Goal: Information Seeking & Learning: Learn about a topic

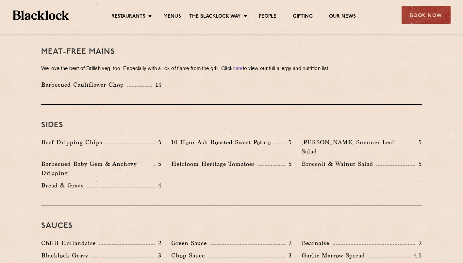
scroll to position [948, 0]
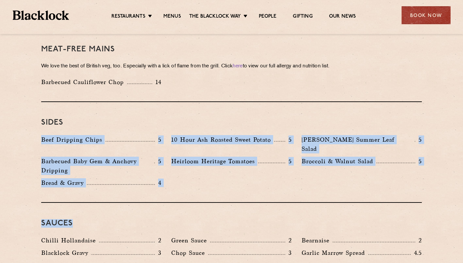
drag, startPoint x: 43, startPoint y: 121, endPoint x: 245, endPoint y: 189, distance: 213.4
click at [88, 178] on div "Bread & Gravy 4" at bounding box center [101, 182] width 120 height 9
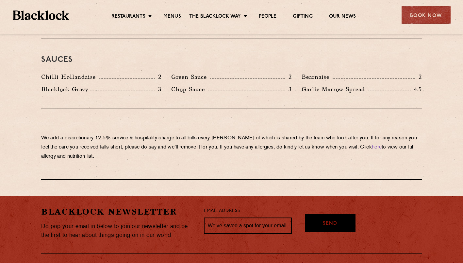
scroll to position [1159, 0]
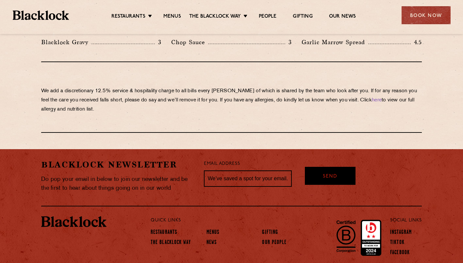
click at [61, 216] on img at bounding box center [73, 221] width 65 height 11
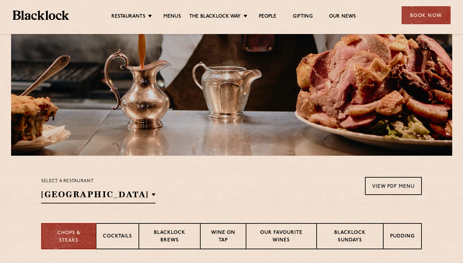
scroll to position [0, 0]
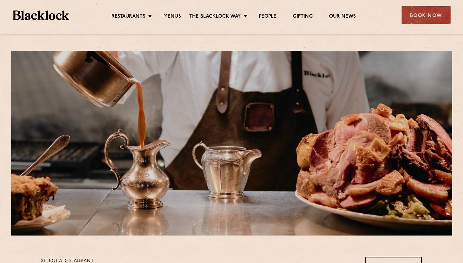
click at [373, 182] on div at bounding box center [231, 143] width 441 height 185
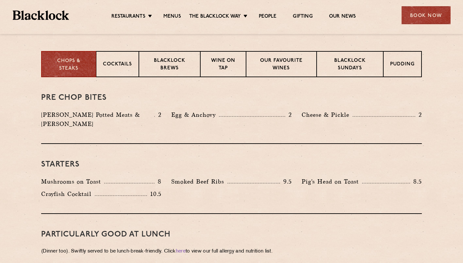
scroll to position [294, 0]
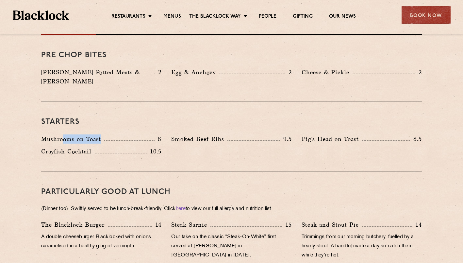
drag, startPoint x: 62, startPoint y: 129, endPoint x: 101, endPoint y: 129, distance: 38.6
click at [101, 134] on p "Mushrooms on Toast" at bounding box center [72, 138] width 63 height 9
click at [43, 134] on p "Mushrooms on Toast" at bounding box center [72, 138] width 63 height 9
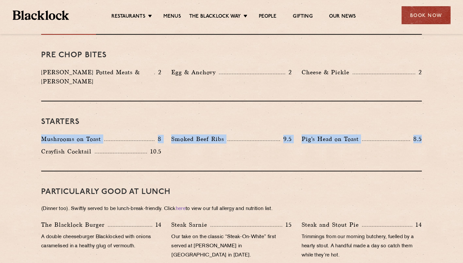
drag, startPoint x: 43, startPoint y: 128, endPoint x: 460, endPoint y: 159, distance: 419.0
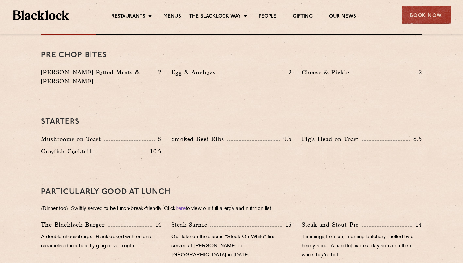
click at [167, 140] on div "Mushrooms on Toast 8 Smoked Beef Ribs 9.5 Pig's Head on Toast 8.5 10.5" at bounding box center [231, 146] width 391 height 25
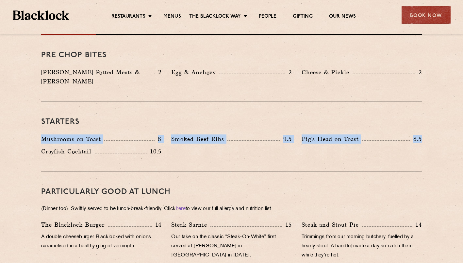
drag, startPoint x: 42, startPoint y: 128, endPoint x: 469, endPoint y: 143, distance: 427.9
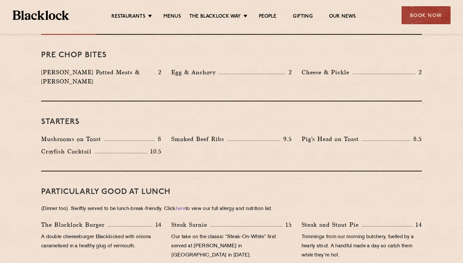
drag, startPoint x: 42, startPoint y: 142, endPoint x: 219, endPoint y: 156, distance: 177.5
click at [219, 156] on div "Starters Mushrooms on Toast 8 Smoked Beef Ribs 9.5 Pig's Head on Toast 8.5" at bounding box center [231, 136] width 381 height 70
click at [55, 134] on p "Mushrooms on Toast" at bounding box center [72, 138] width 63 height 9
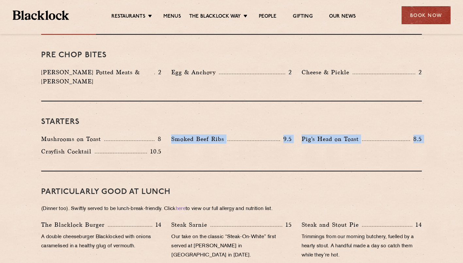
drag, startPoint x: 43, startPoint y: 141, endPoint x: 172, endPoint y: 140, distance: 129.2
click at [172, 140] on div "Mushrooms on Toast 8 Smoked Beef Ribs 9.5 Pig's Head on Toast 8.5 10.5" at bounding box center [231, 146] width 391 height 25
drag, startPoint x: 172, startPoint y: 140, endPoint x: 191, endPoint y: 147, distance: 20.0
click at [191, 147] on div "Mushrooms on Toast 8 Smoked Beef Ribs 9.5 Pig's Head on Toast 8.5 10.5" at bounding box center [231, 146] width 391 height 25
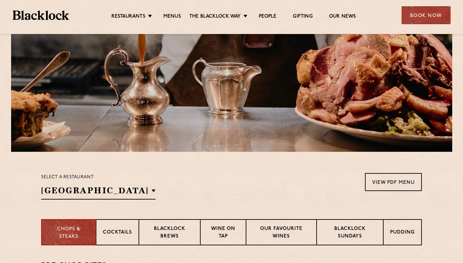
scroll to position [0, 0]
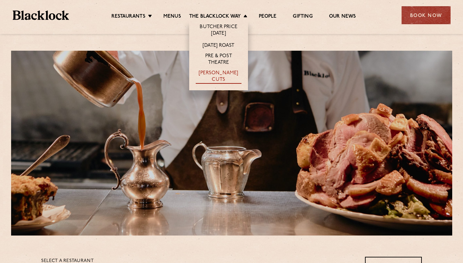
click at [227, 73] on link "[PERSON_NAME] Cuts" at bounding box center [219, 77] width 46 height 14
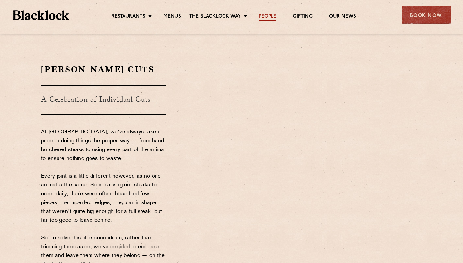
click at [271, 15] on link "People" at bounding box center [268, 16] width 18 height 7
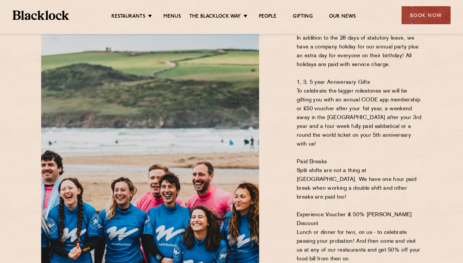
scroll to position [327, 0]
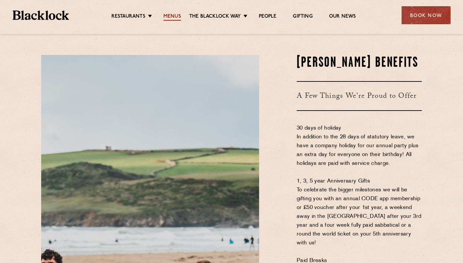
click at [170, 18] on link "Menus" at bounding box center [172, 16] width 18 height 7
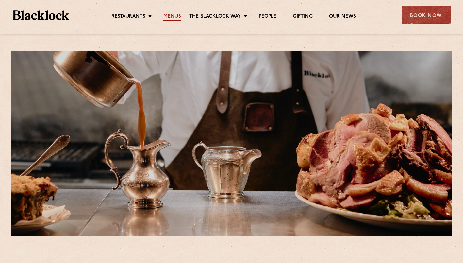
click at [173, 17] on link "Menus" at bounding box center [172, 16] width 18 height 7
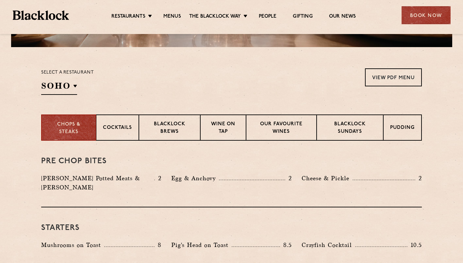
scroll to position [196, 0]
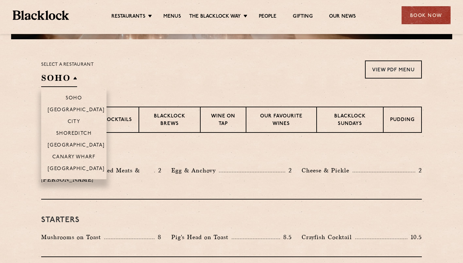
click at [74, 81] on h2 "SOHO" at bounding box center [59, 79] width 36 height 15
click at [69, 171] on p "[GEOGRAPHIC_DATA]" at bounding box center [76, 169] width 57 height 7
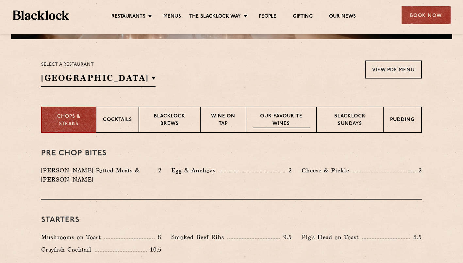
click at [283, 117] on p "Our favourite wines" at bounding box center [281, 120] width 57 height 15
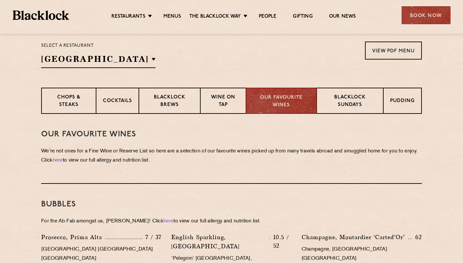
scroll to position [229, 0]
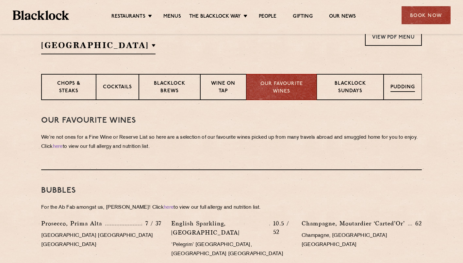
click at [416, 90] on div "Pudding" at bounding box center [403, 87] width 38 height 26
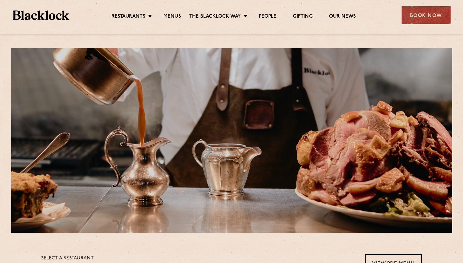
scroll to position [0, 0]
